Goal: Information Seeking & Learning: Learn about a topic

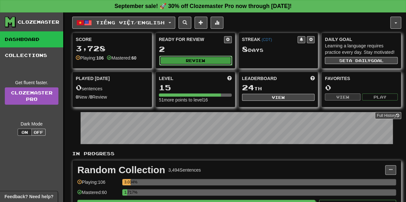
click at [185, 56] on button "Review" at bounding box center [195, 61] width 73 height 10
select select "**"
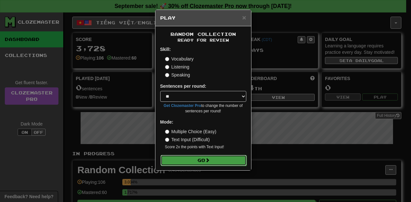
click at [224, 155] on button "Go" at bounding box center [203, 160] width 86 height 11
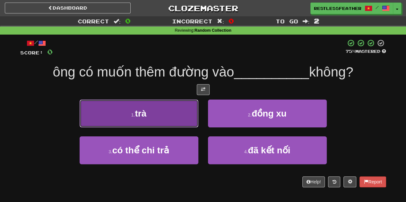
click at [183, 109] on button "1 . trà" at bounding box center [139, 114] width 119 height 28
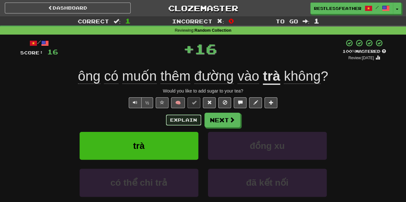
click at [191, 122] on button "Explain" at bounding box center [183, 120] width 35 height 11
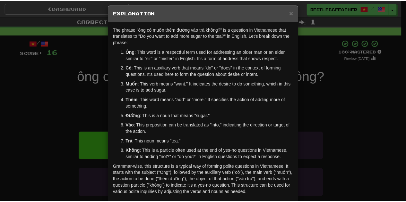
scroll to position [7, 0]
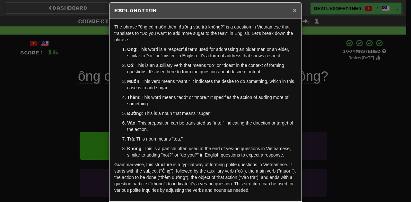
click at [293, 10] on span "×" at bounding box center [295, 9] width 4 height 7
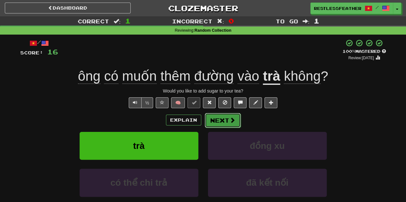
click at [210, 119] on button "Next" at bounding box center [223, 120] width 36 height 15
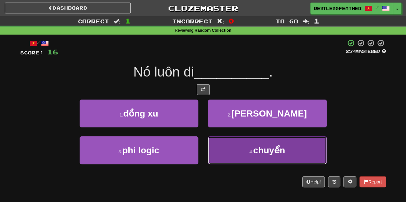
click at [222, 160] on button "4 . chuyển" at bounding box center [267, 151] width 119 height 28
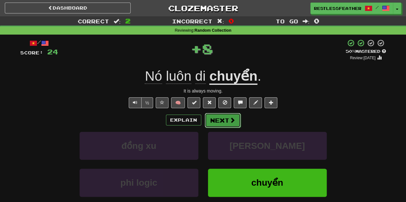
click at [209, 123] on button "Next" at bounding box center [223, 120] width 36 height 15
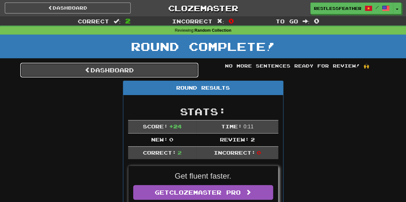
click at [156, 72] on link "Dashboard" at bounding box center [109, 70] width 178 height 15
